Goal: Find specific page/section

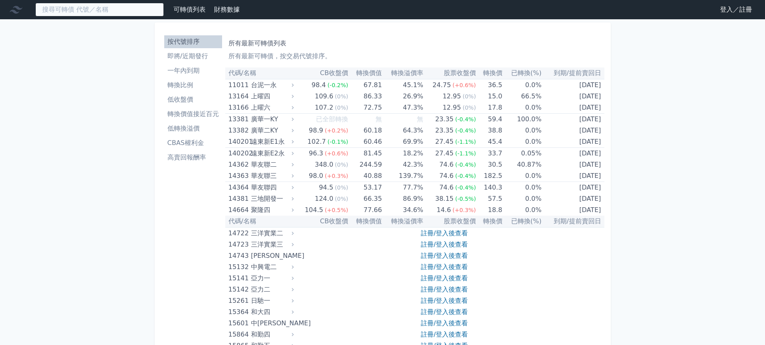
click at [124, 4] on input at bounding box center [99, 10] width 128 height 14
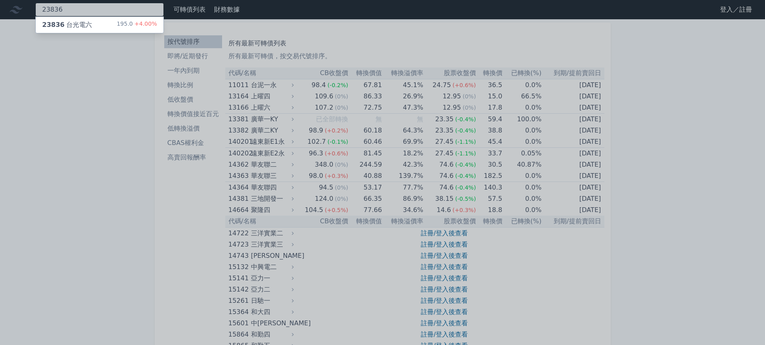
type input "23836"
click at [87, 29] on div "23836 台光電六" at bounding box center [67, 25] width 50 height 10
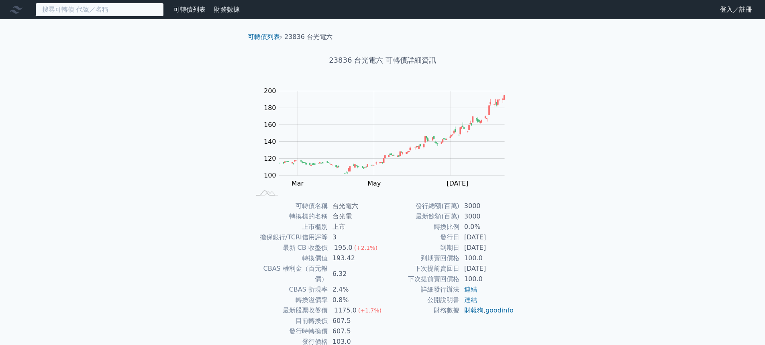
click at [65, 12] on input at bounding box center [99, 10] width 128 height 14
click at [82, 12] on input at bounding box center [99, 10] width 128 height 14
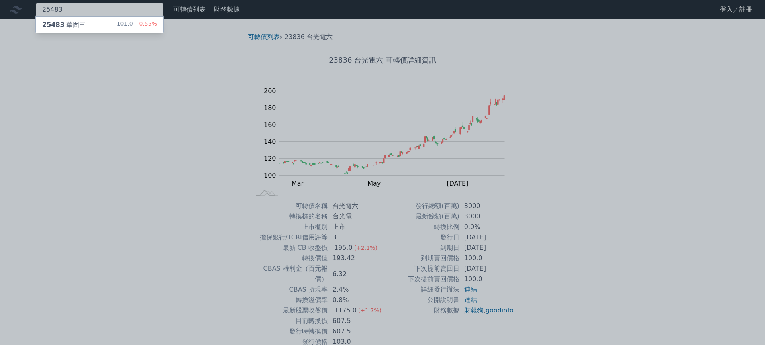
type input "25483"
click at [71, 23] on div "25483 華固三" at bounding box center [63, 25] width 43 height 10
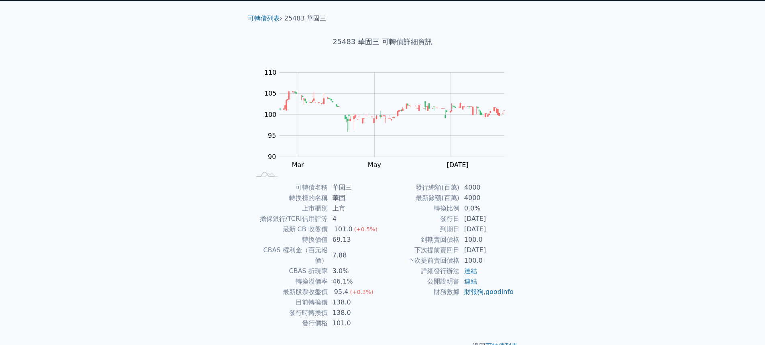
scroll to position [27, 0]
